Goal: Information Seeking & Learning: Learn about a topic

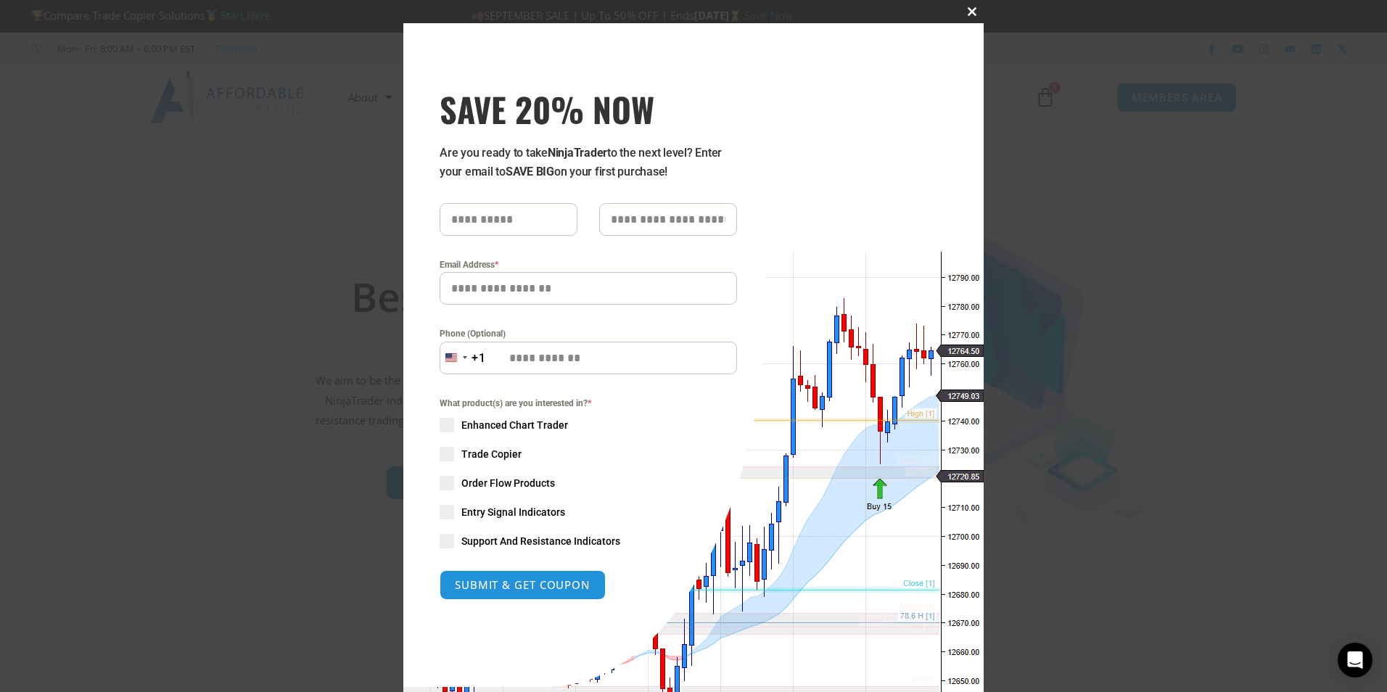
click at [968, 9] on span "SAVE 20% NOW popup" at bounding box center [972, 11] width 23 height 9
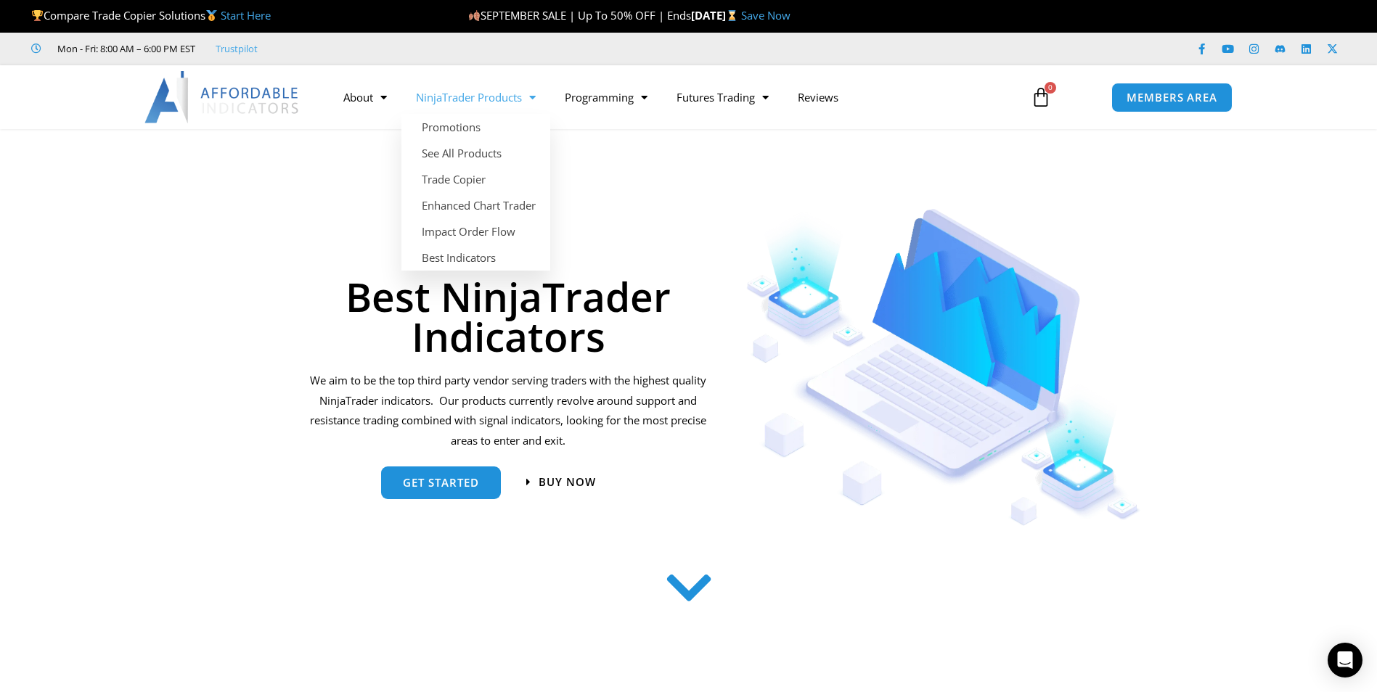
click at [467, 106] on link "NinjaTrader Products" at bounding box center [475, 97] width 149 height 33
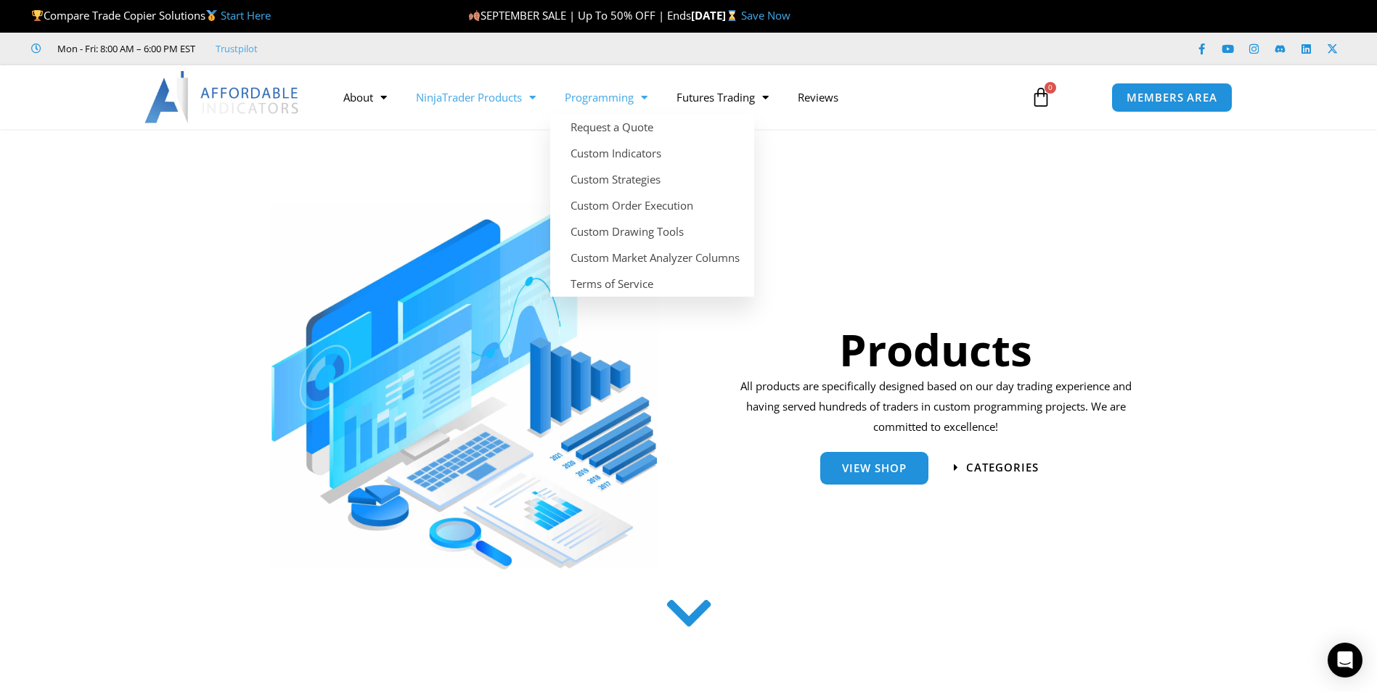
click at [595, 94] on link "Programming" at bounding box center [606, 97] width 112 height 33
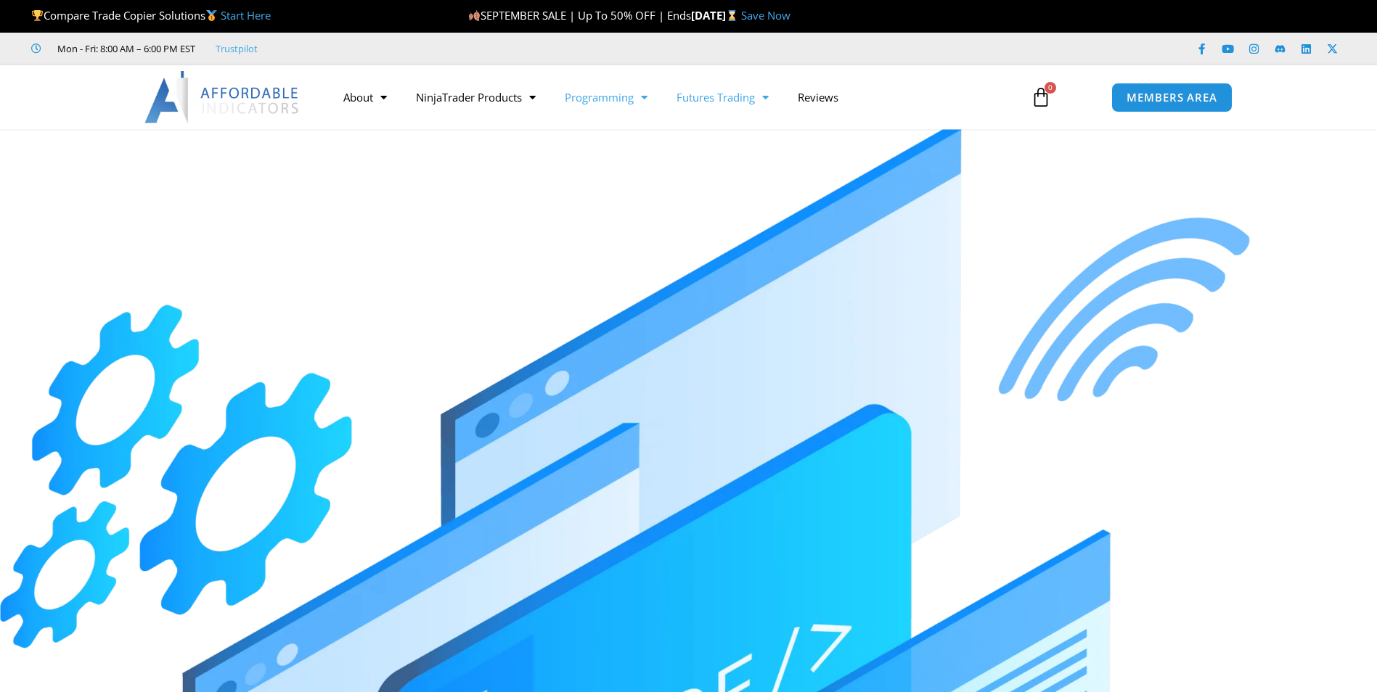
click at [729, 103] on link "Futures Trading" at bounding box center [722, 97] width 121 height 33
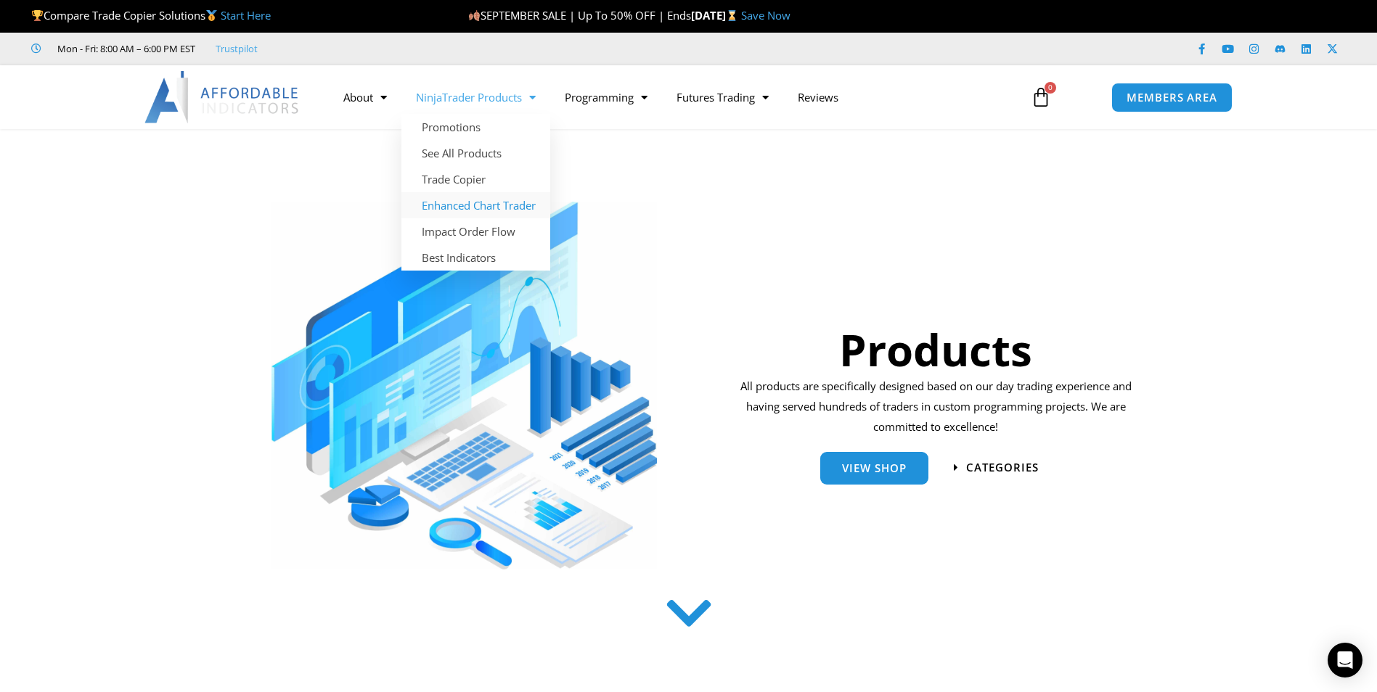
click at [506, 210] on link "Enhanced Chart Trader" at bounding box center [475, 205] width 149 height 26
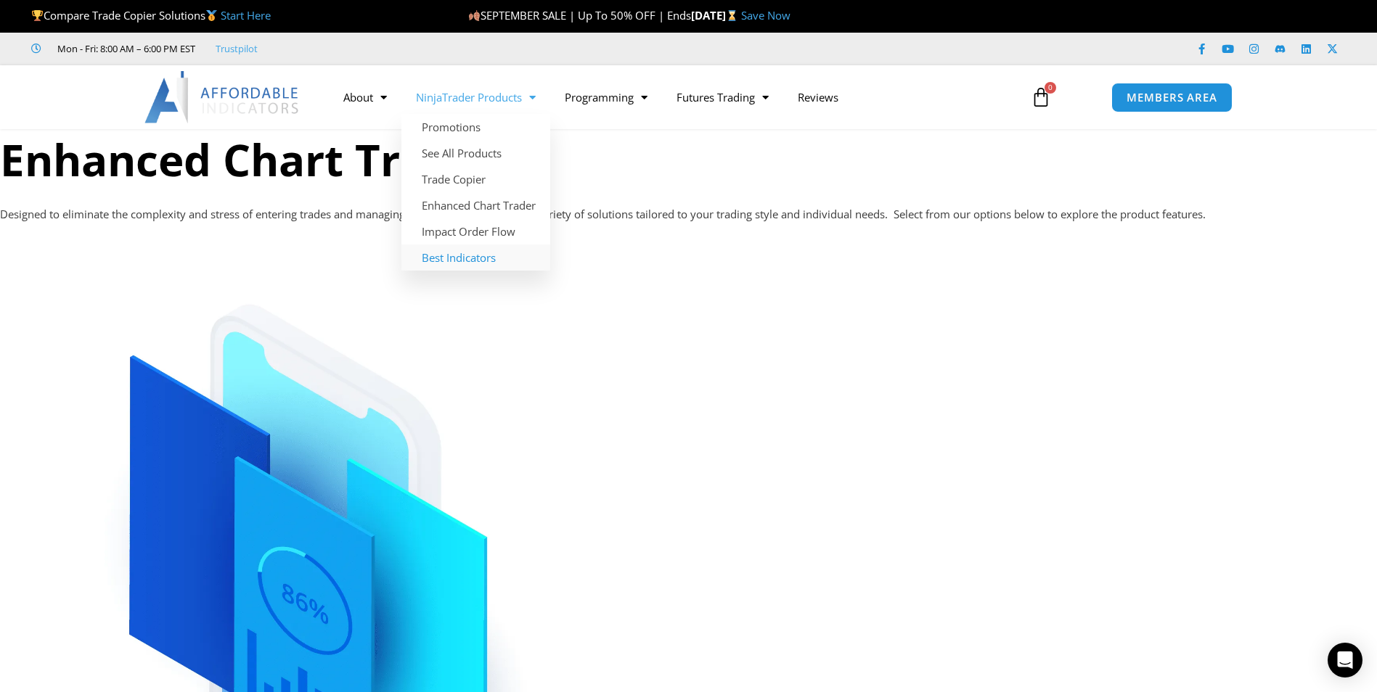
click at [476, 261] on link "Best Indicators" at bounding box center [475, 258] width 149 height 26
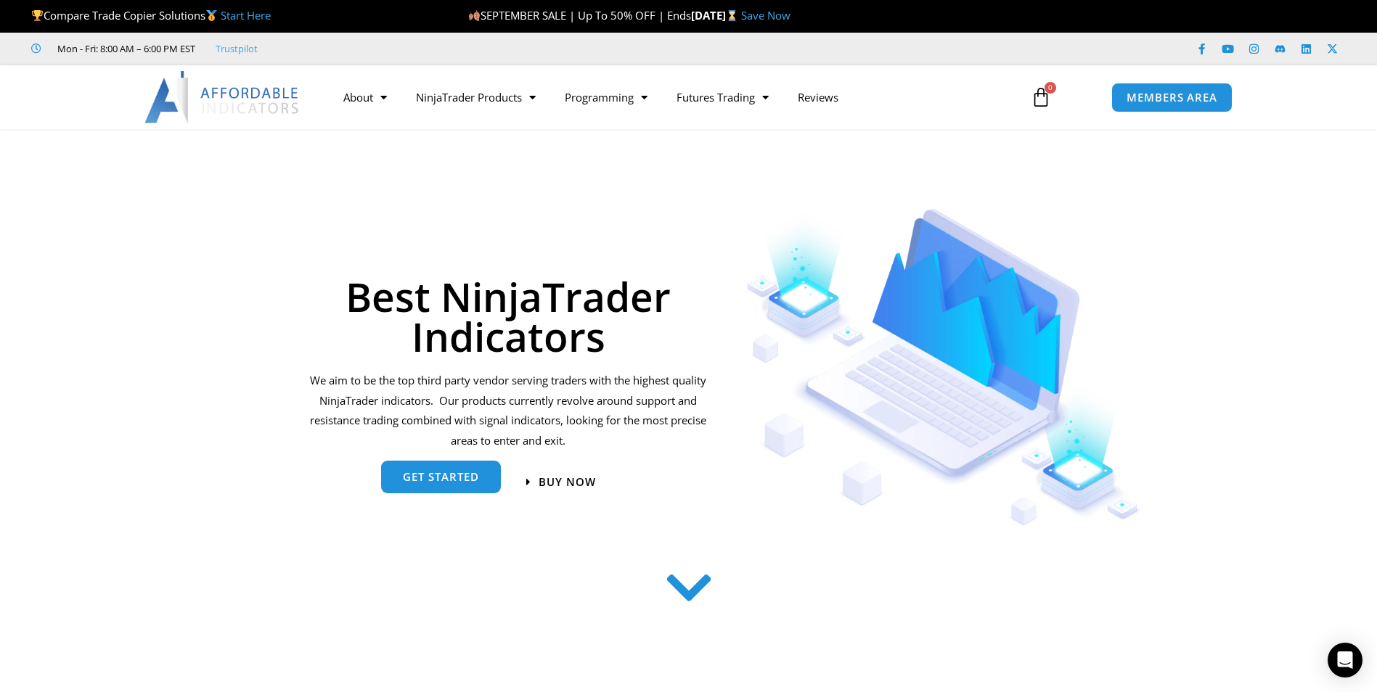
click at [419, 488] on link "get started" at bounding box center [441, 477] width 120 height 33
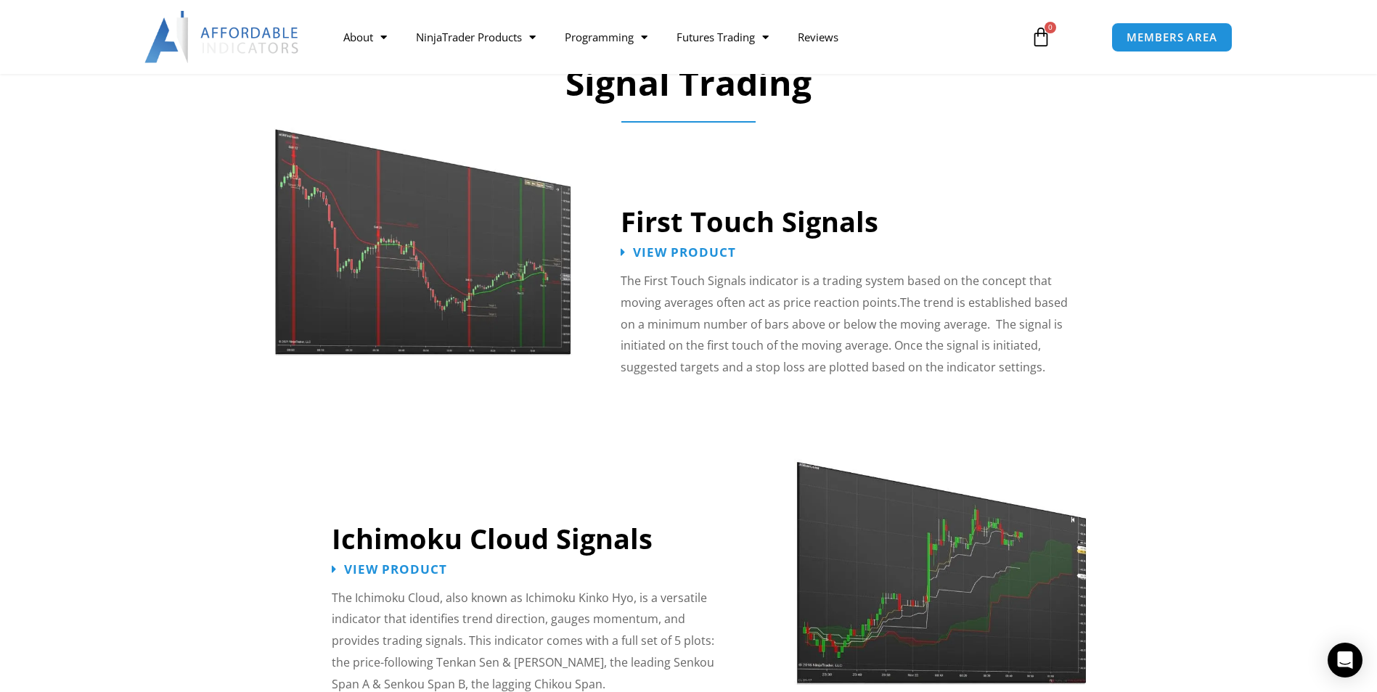
scroll to position [2257, 0]
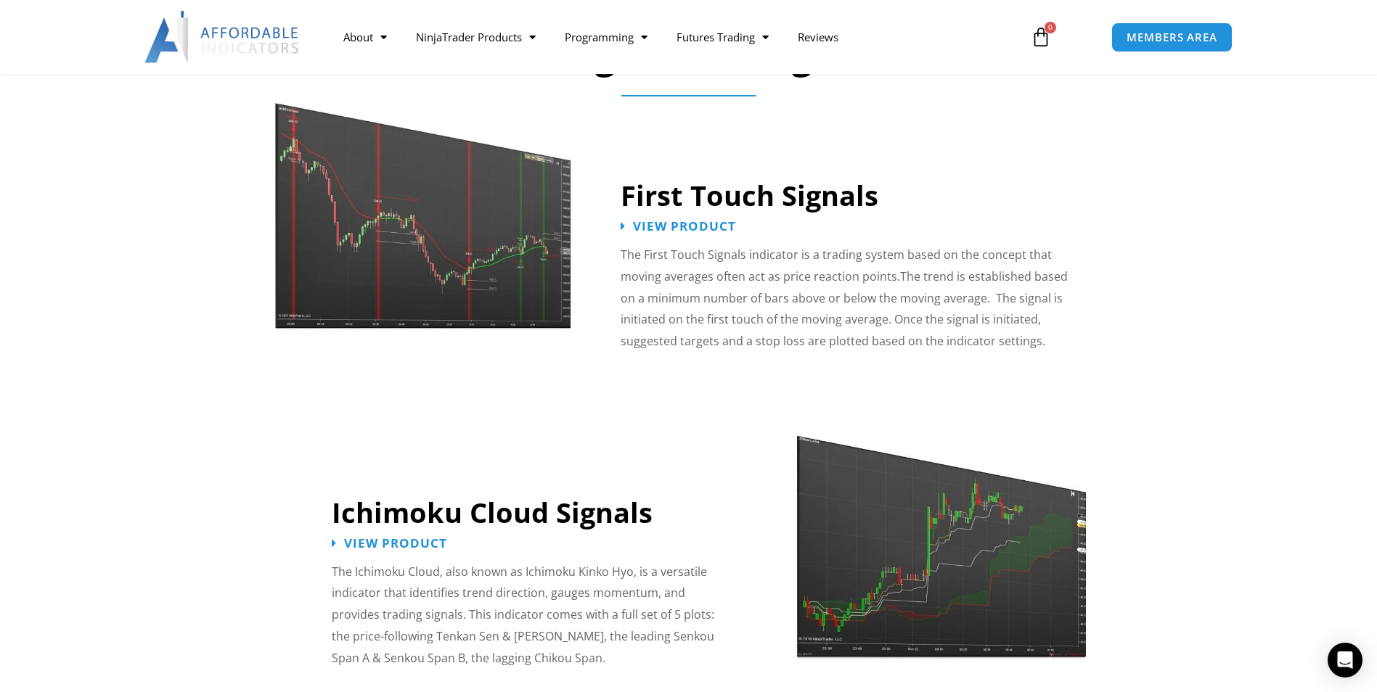
click at [397, 228] on img at bounding box center [423, 201] width 299 height 257
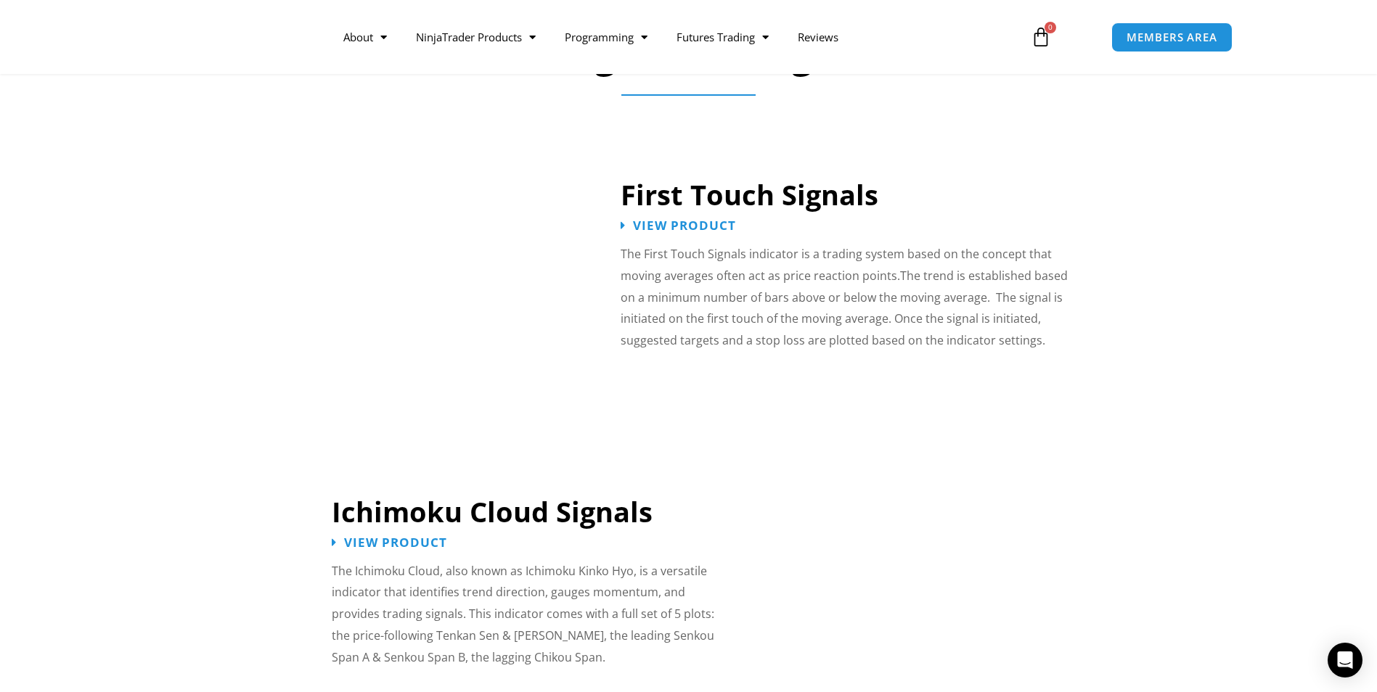
scroll to position [2257, 0]
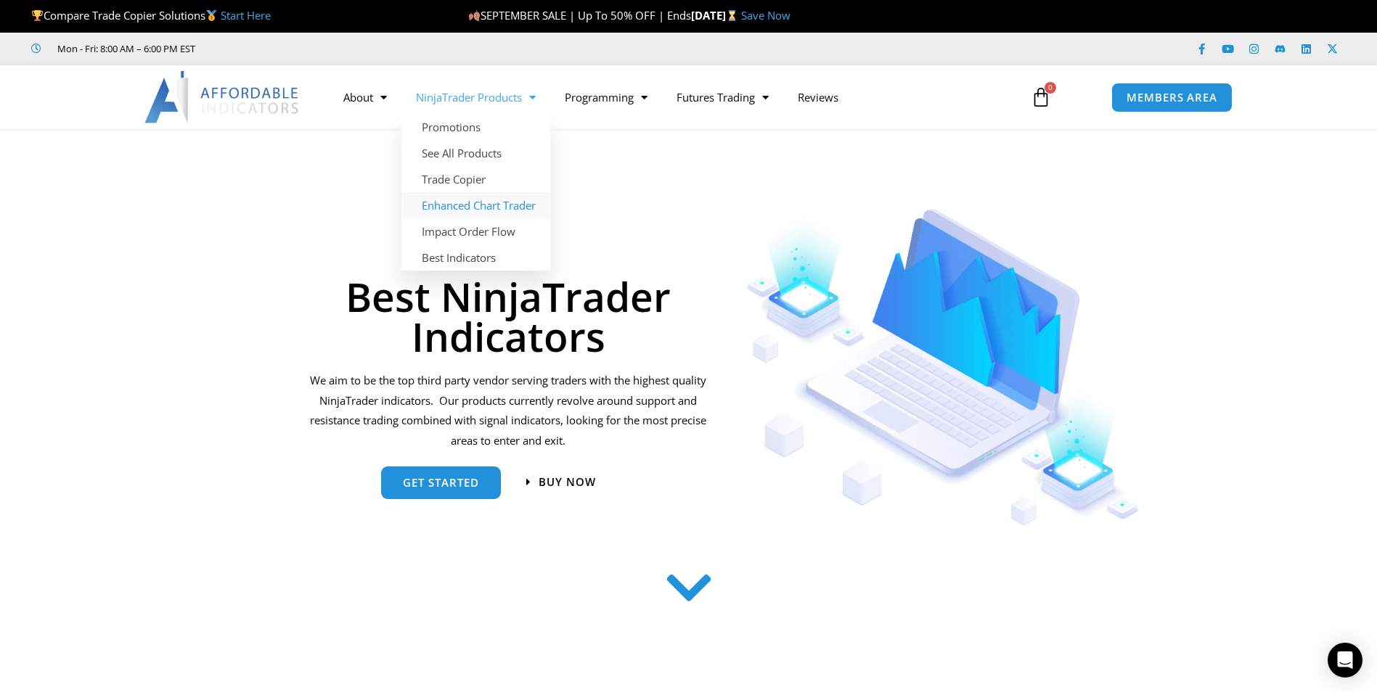
click at [501, 211] on link "Enhanced Chart Trader" at bounding box center [475, 205] width 149 height 26
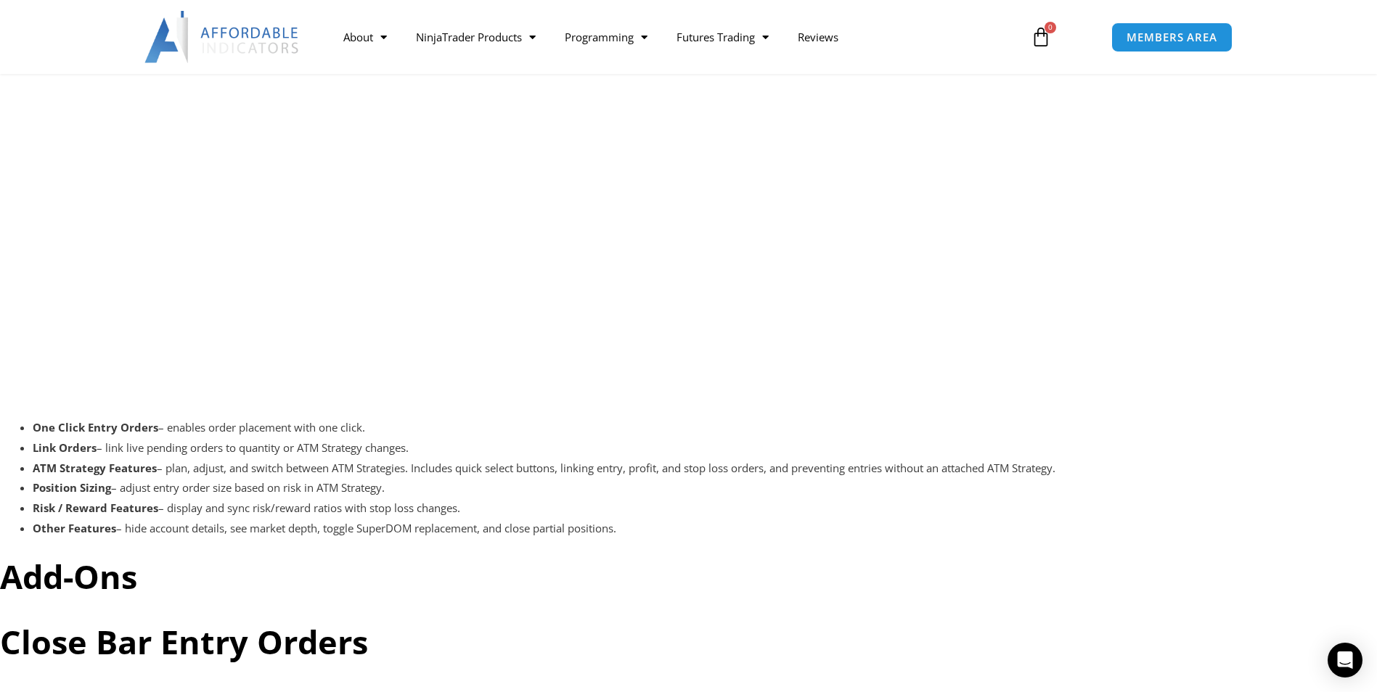
scroll to position [3193, 0]
